Goal: Find specific page/section: Find specific page/section

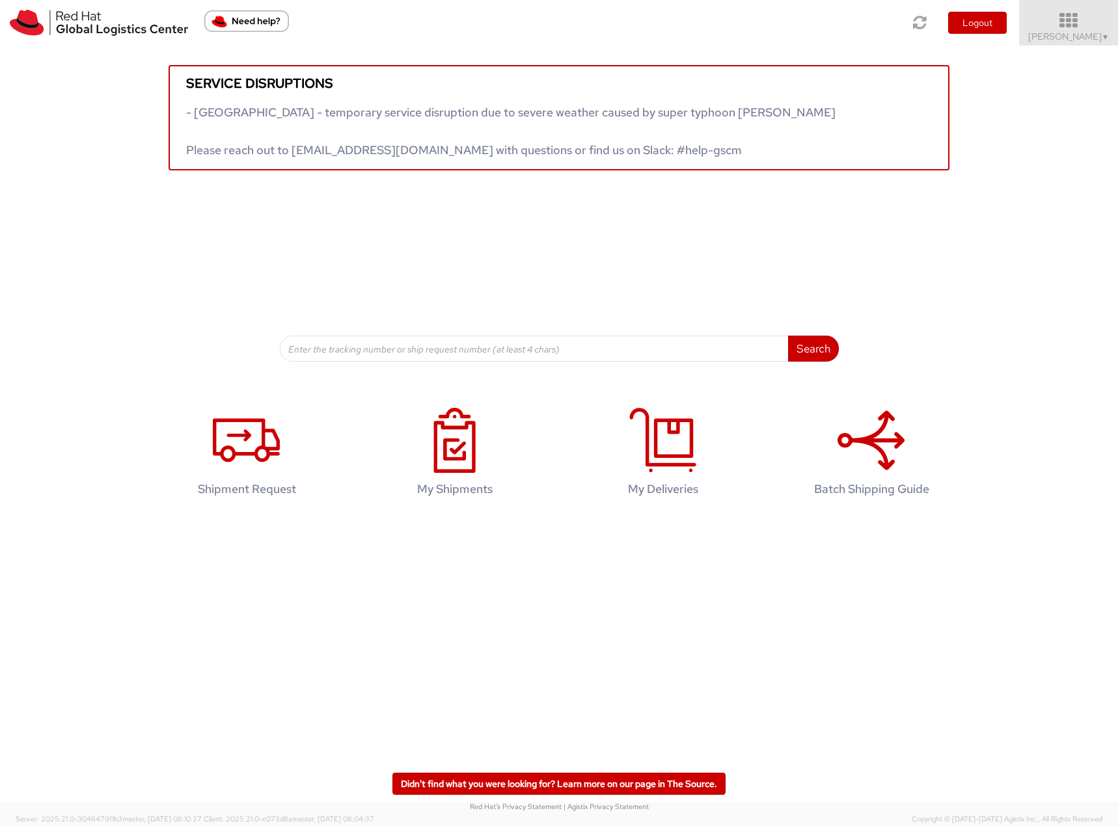
click at [1092, 27] on icon at bounding box center [1069, 21] width 114 height 18
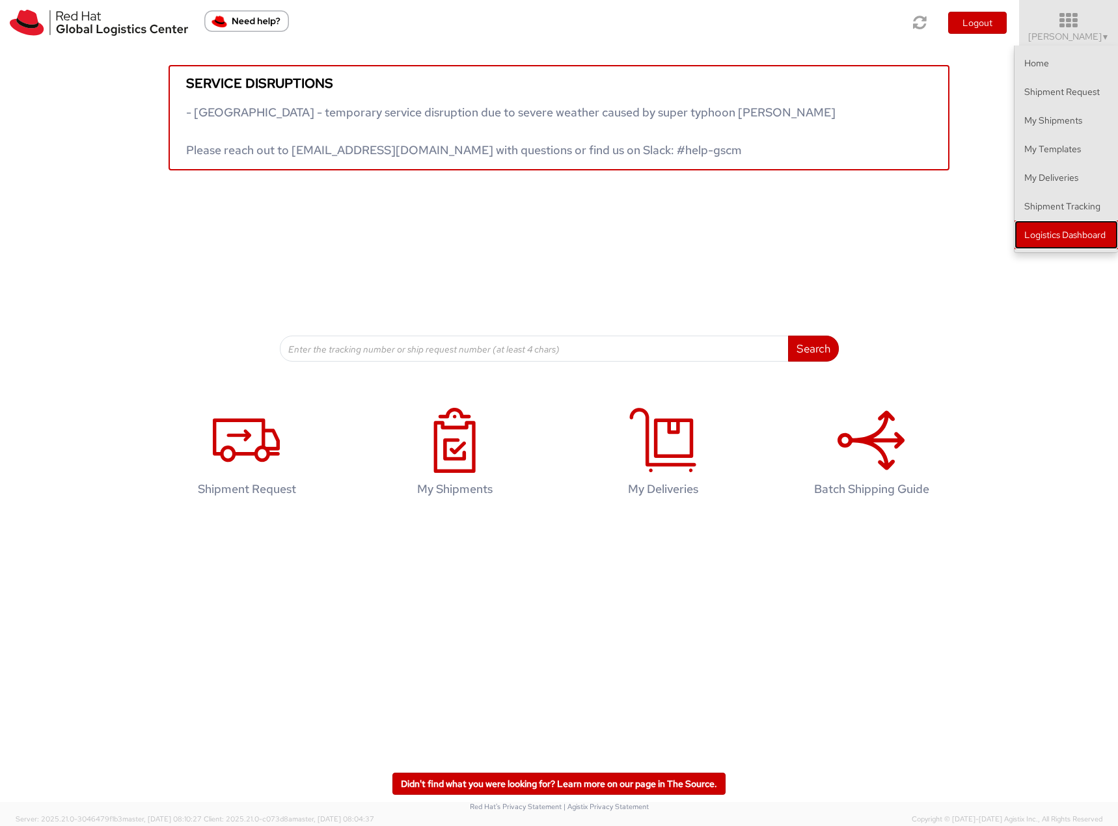
click at [1093, 234] on link "Logistics Dashboard" at bounding box center [1065, 235] width 103 height 29
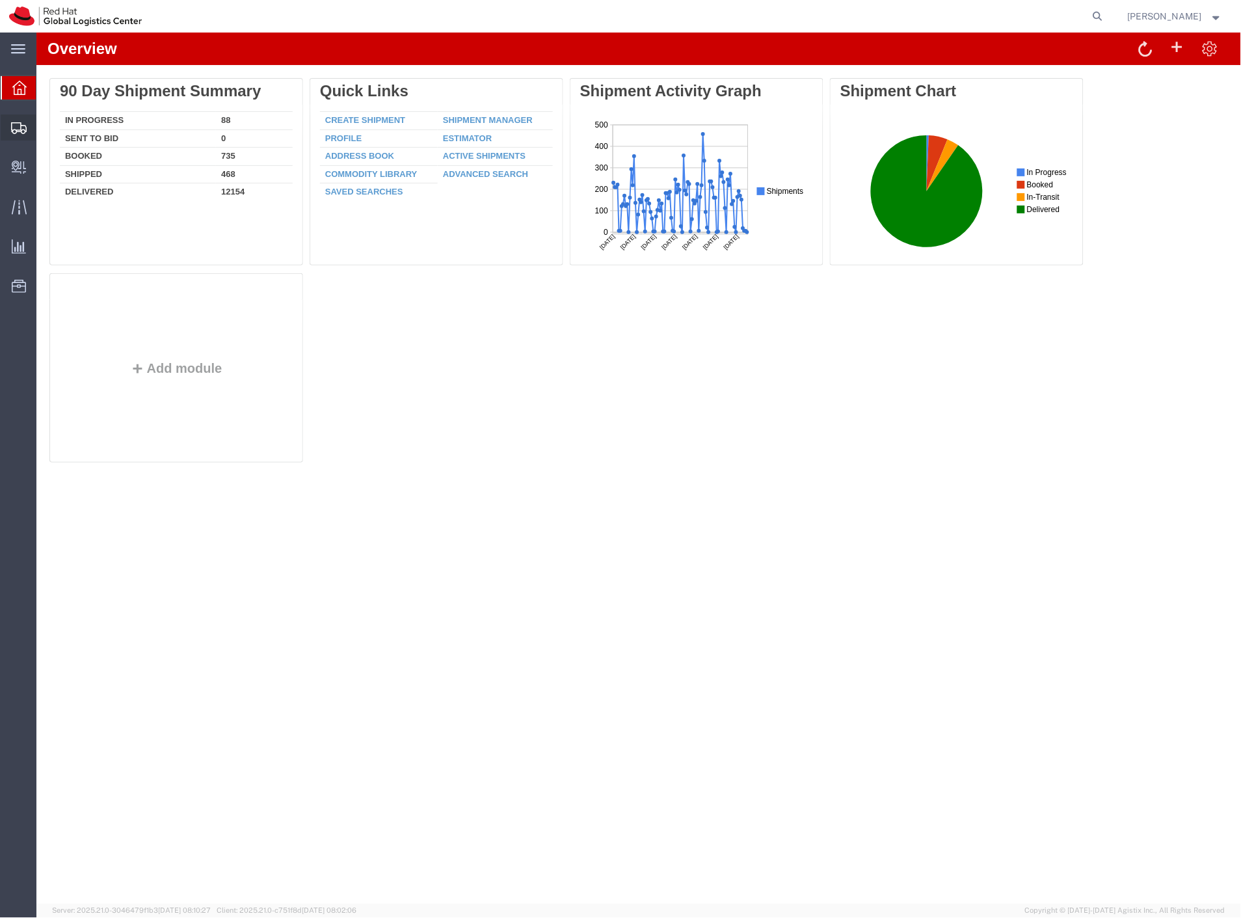
drag, startPoint x: 64, startPoint y: 146, endPoint x: 200, endPoint y: 46, distance: 168.9
click at [0, 0] on span "Shipment Manager" at bounding box center [0, 0] width 0 height 0
